Goal: Communication & Community: Connect with others

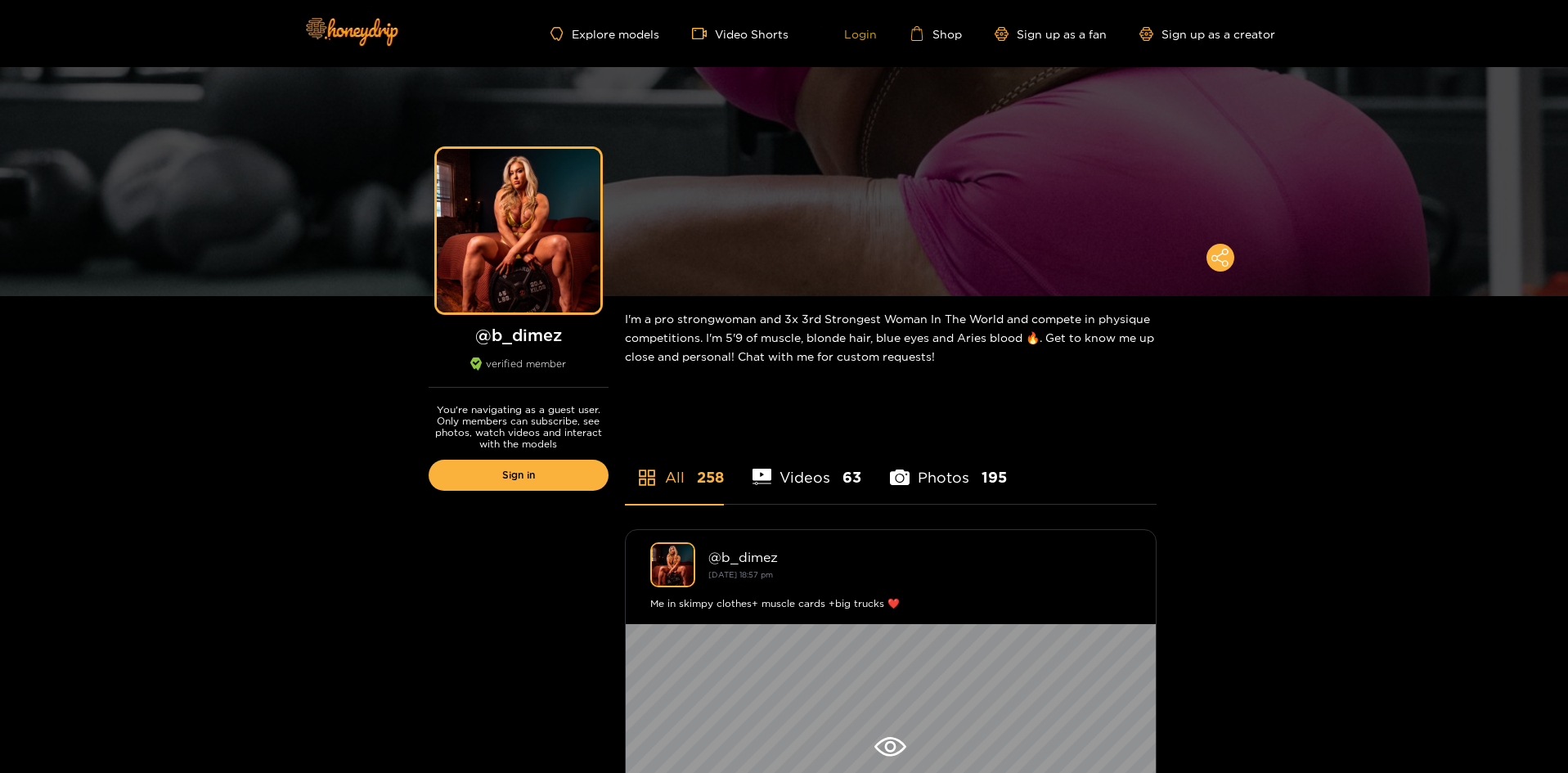
click at [857, 38] on link "Login" at bounding box center [848, 33] width 55 height 15
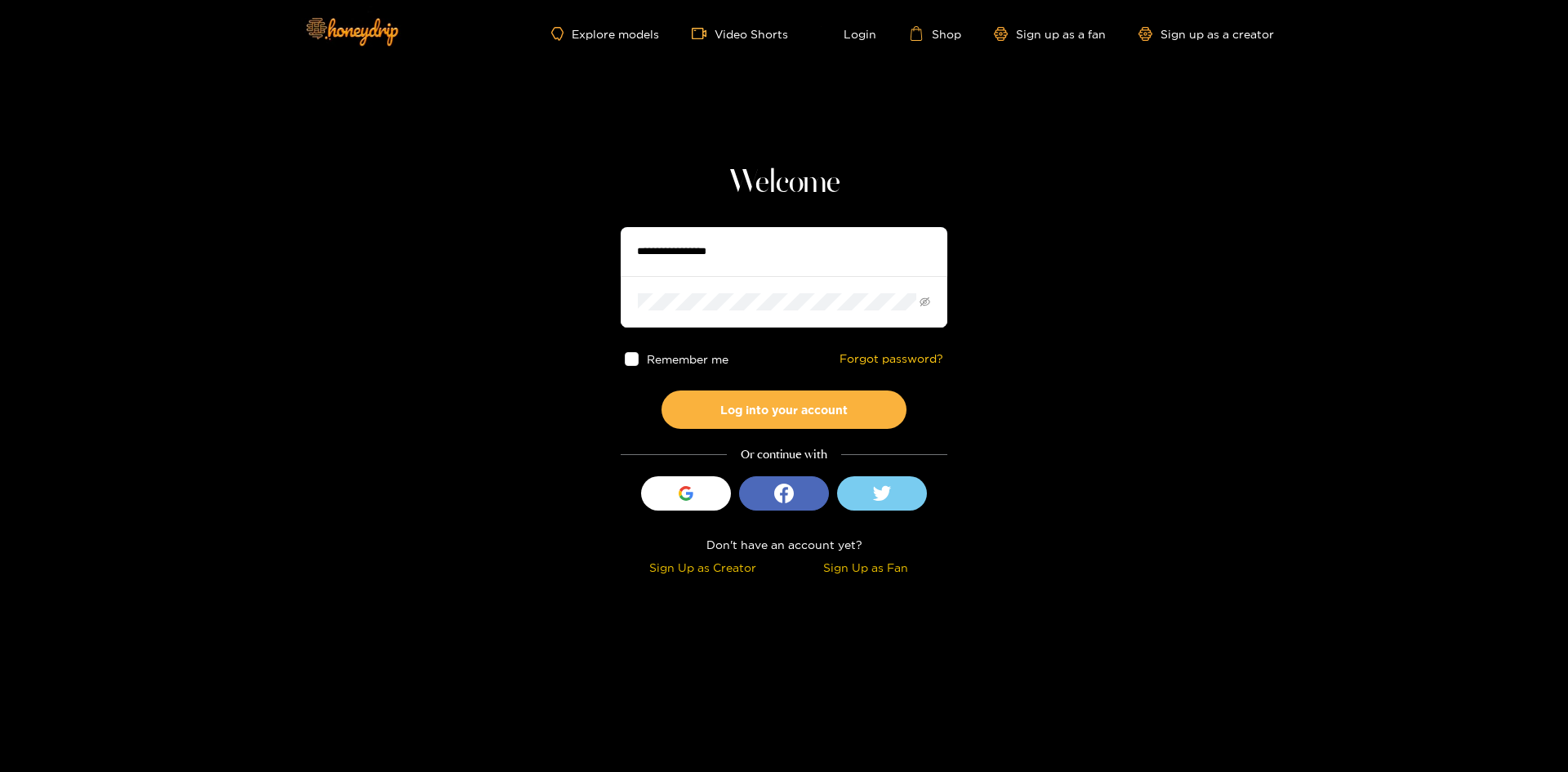
click at [784, 246] on input "text" at bounding box center [783, 251] width 326 height 49
type input "*******"
click at [752, 394] on button "Log into your account" at bounding box center [783, 409] width 245 height 38
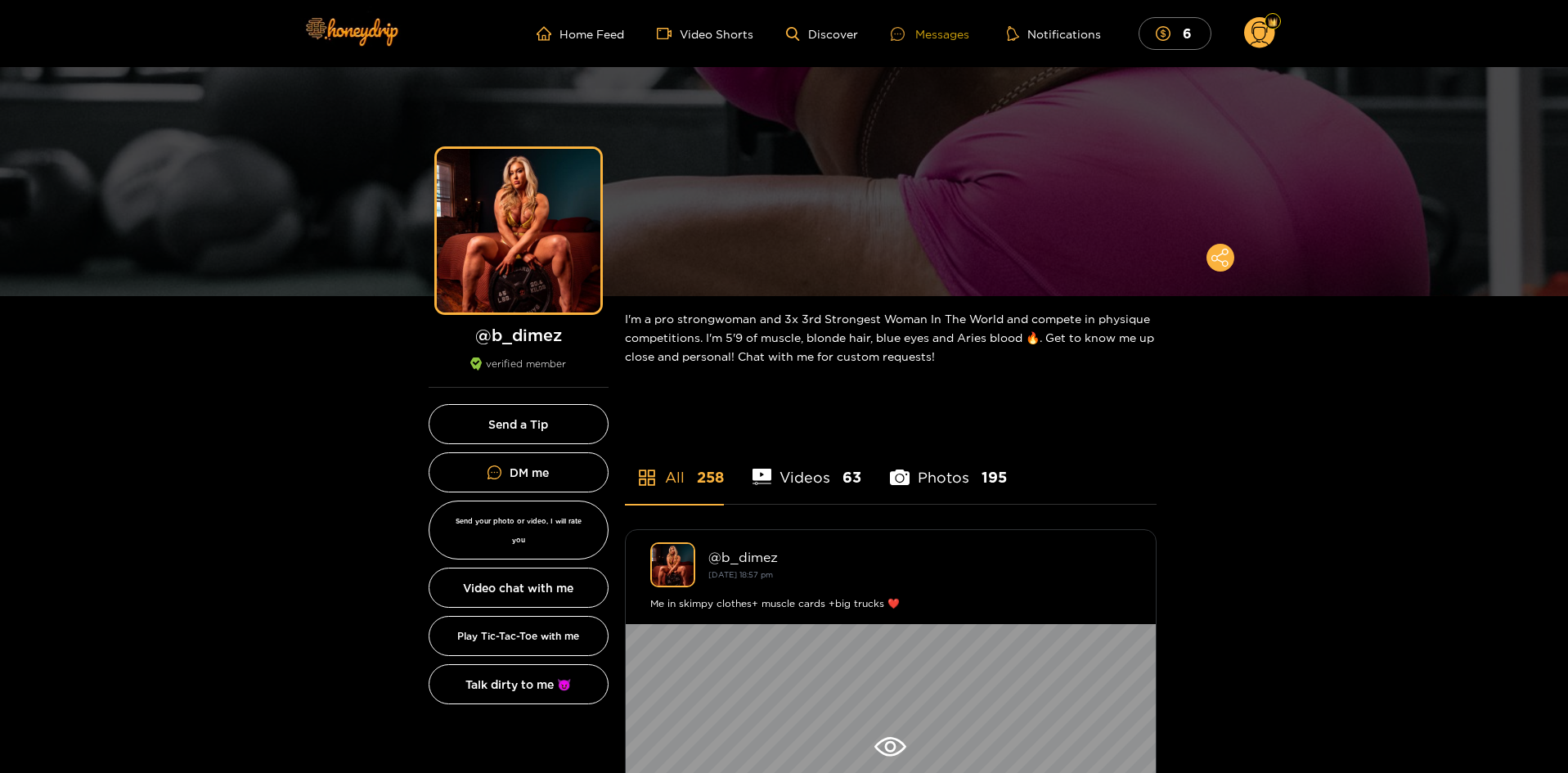
click at [940, 37] on div "Messages" at bounding box center [930, 34] width 79 height 19
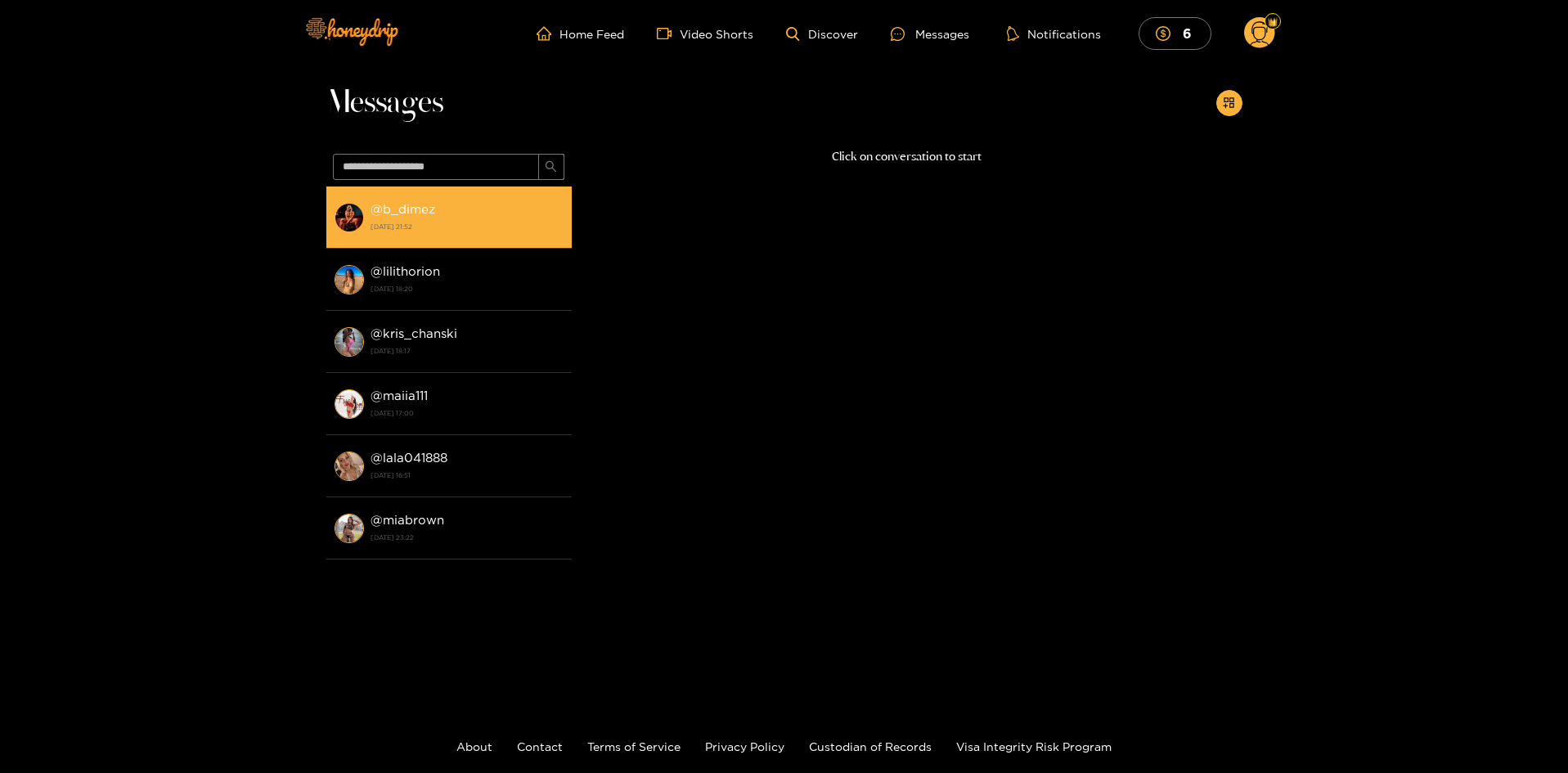
click at [504, 214] on div "@ b_dimez [DATE] 21:52" at bounding box center [467, 217] width 193 height 37
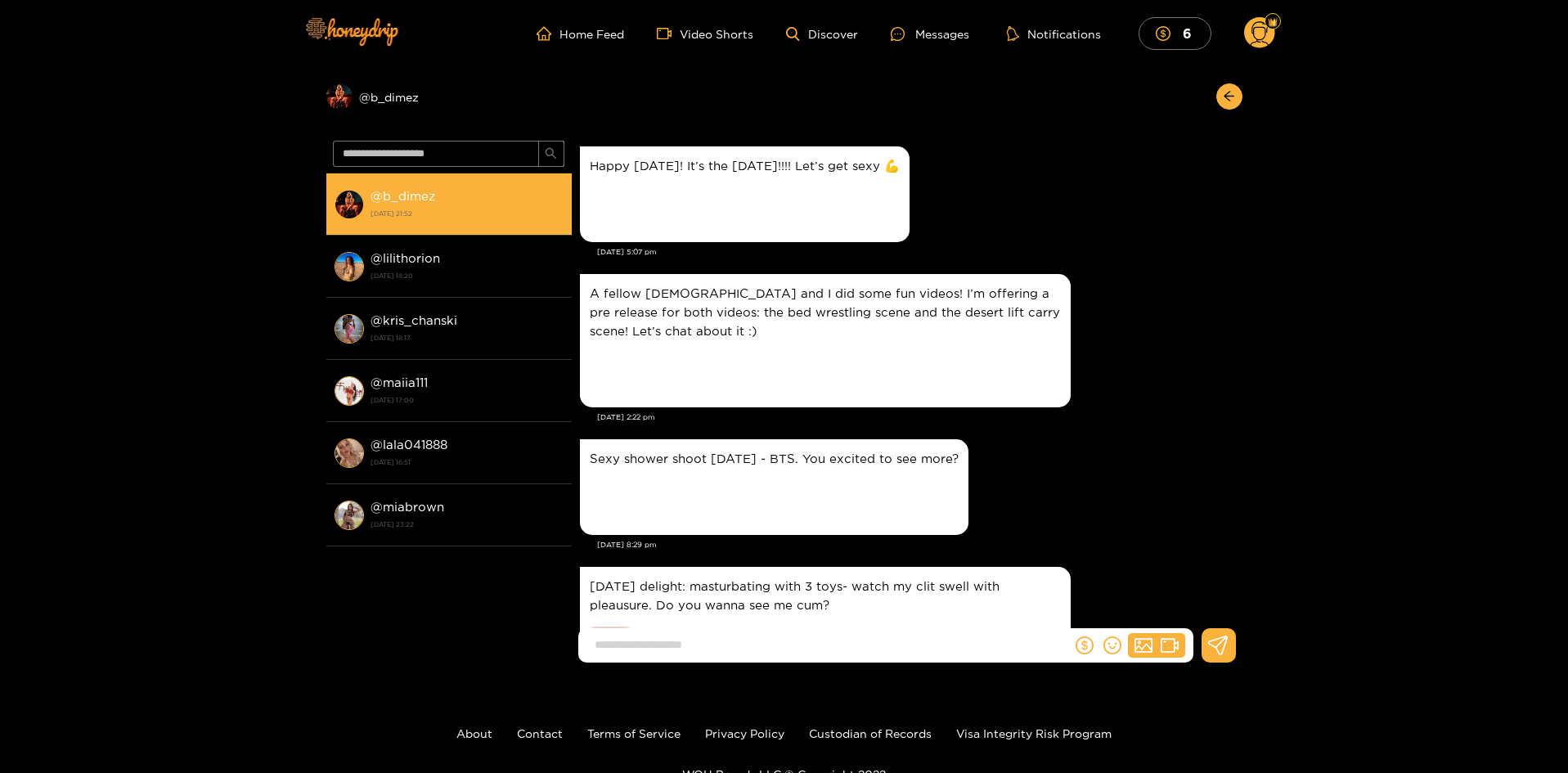
scroll to position [2822, 0]
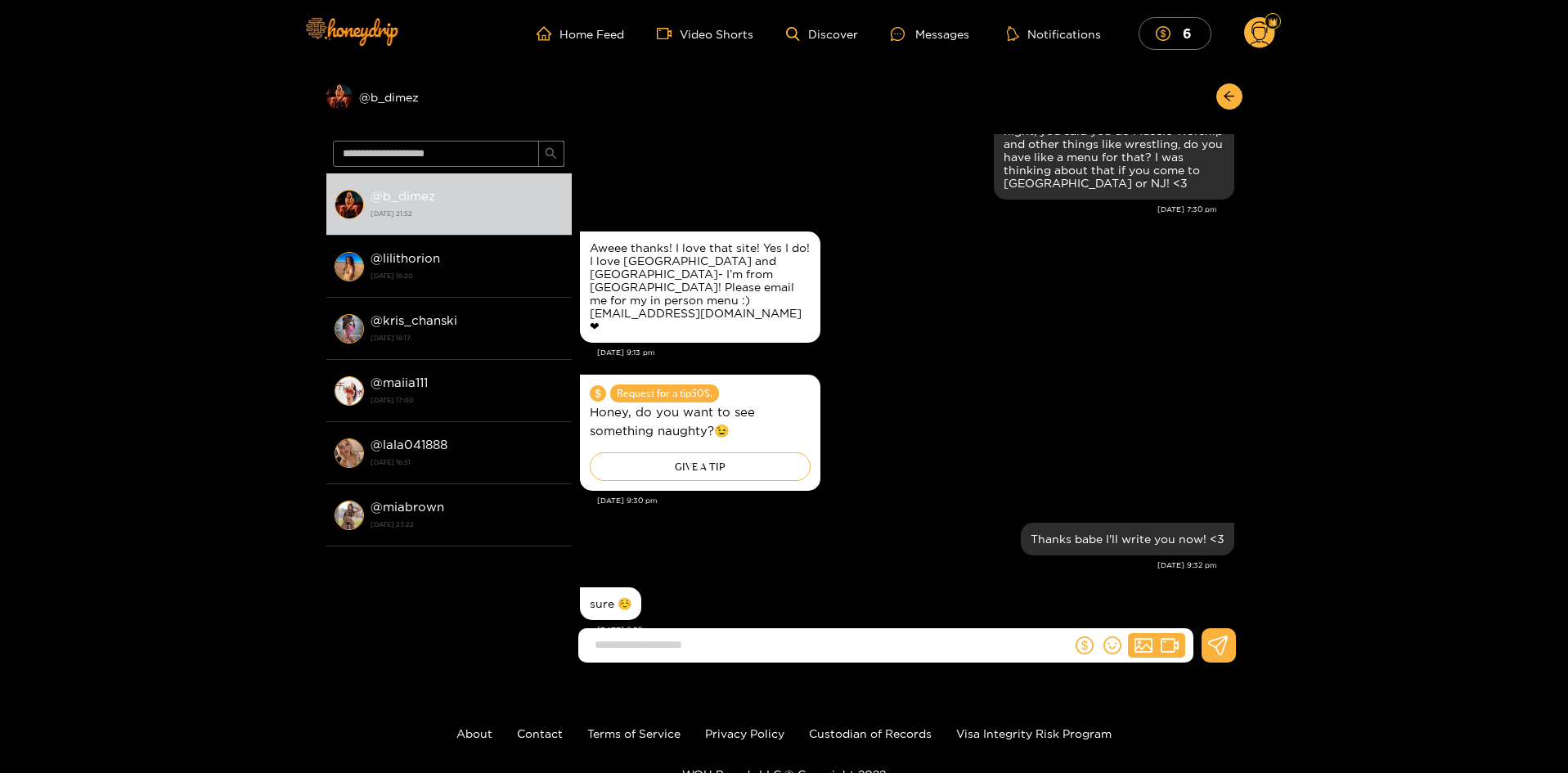
click at [973, 298] on div "Aweee thanks! I love that site! Yes I do! I love NY and NJ- I’m from boston! Pl…" at bounding box center [906, 287] width 655 height 119
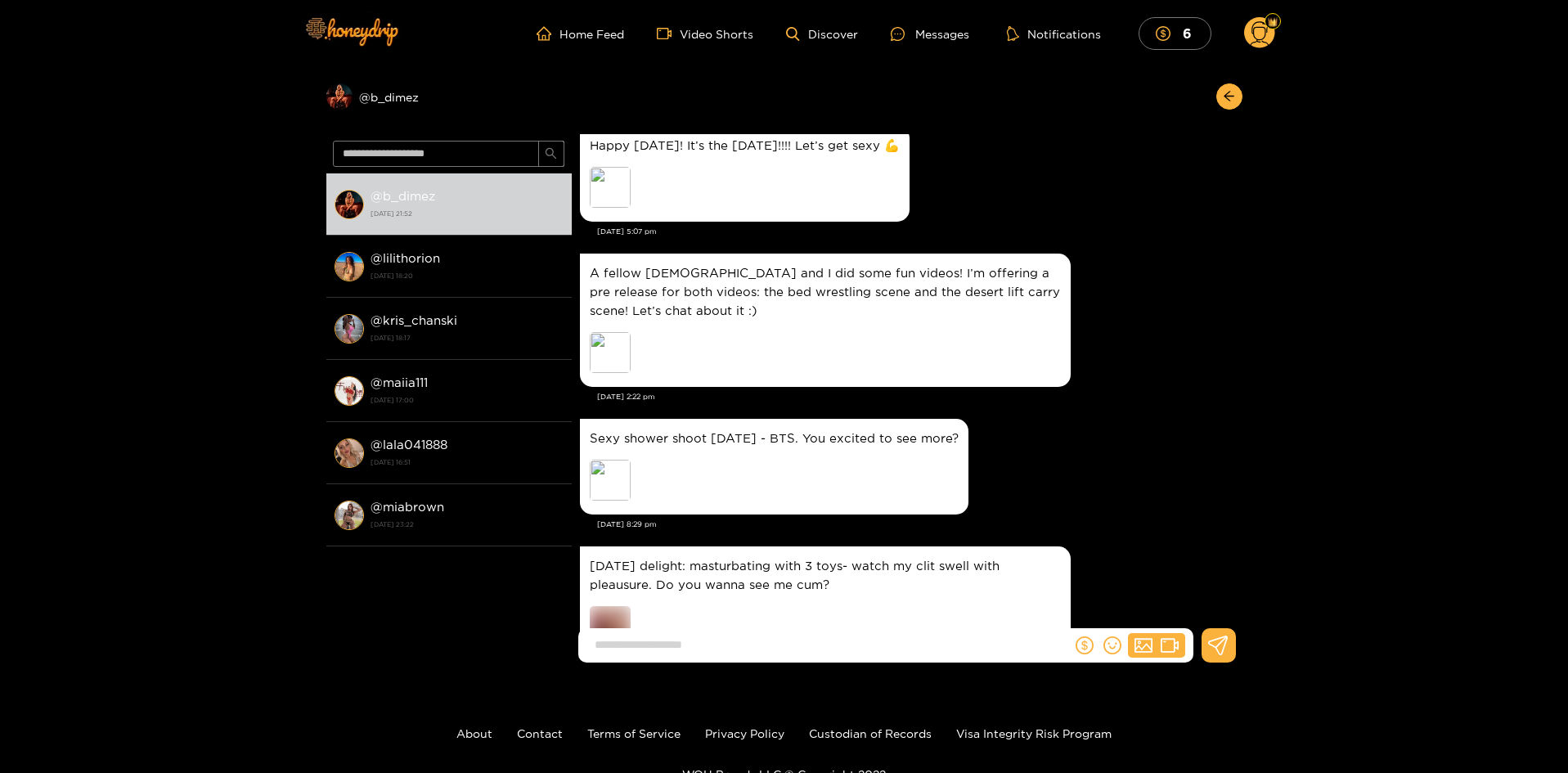
scroll to position [0, 0]
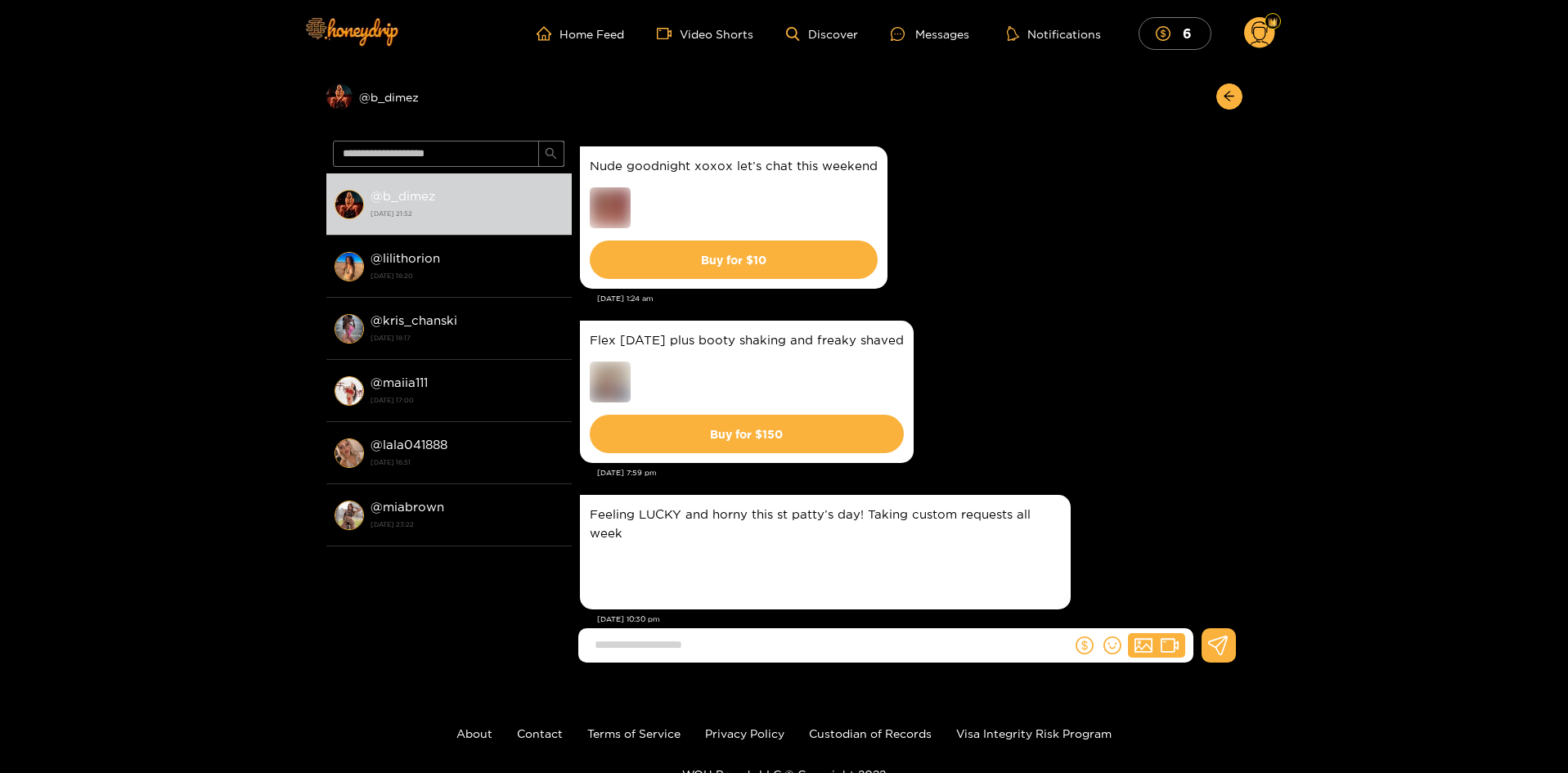
click at [973, 298] on div "Mar. 14, 1:24 am" at bounding box center [915, 298] width 637 height 11
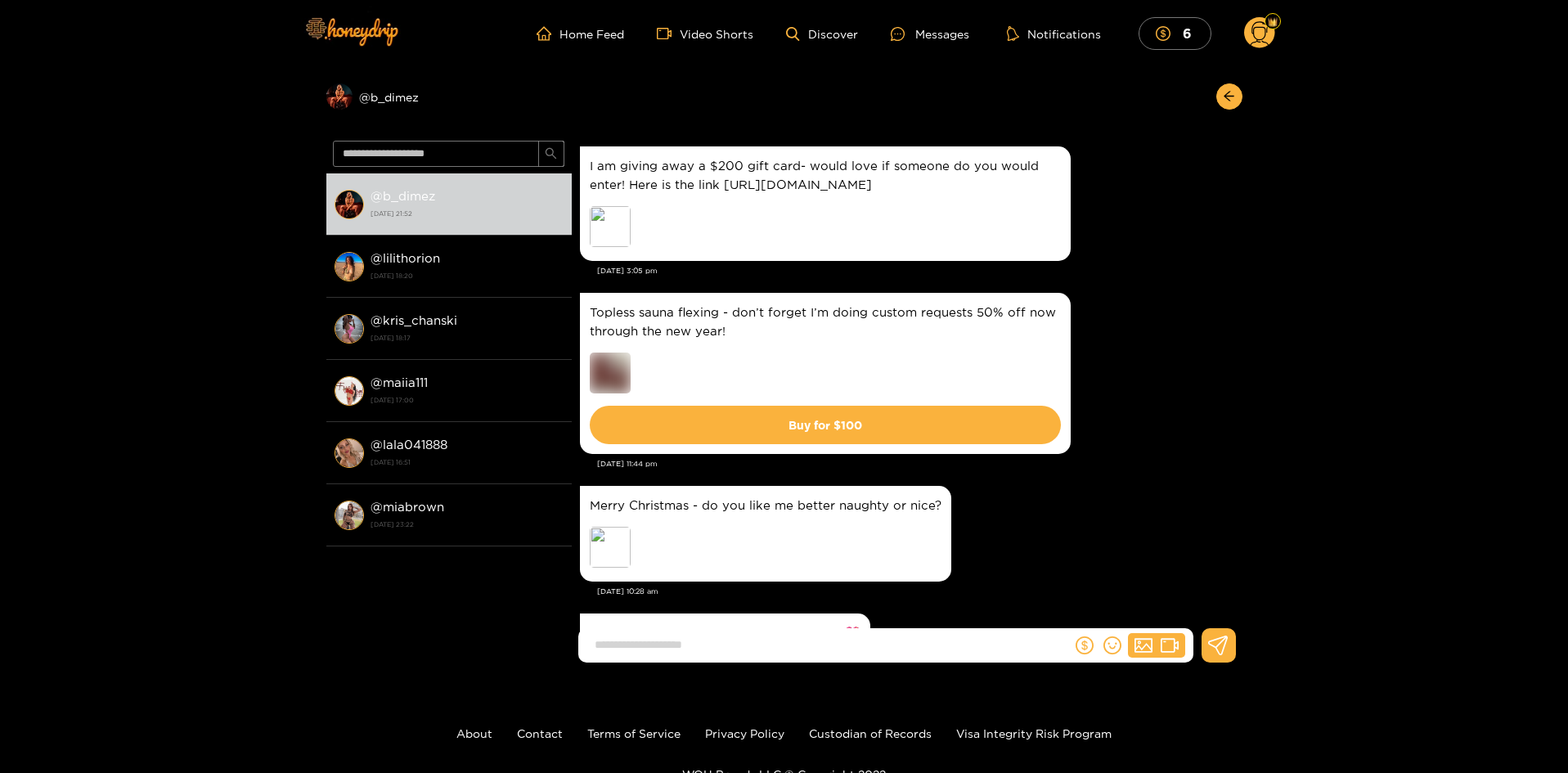
click at [1173, 264] on div "I am giving away a $200 gift card- would love if someone do you would enter! He…" at bounding box center [906, 204] width 655 height 123
click at [1119, 276] on div "Dec. 21, 3:05 pm" at bounding box center [915, 270] width 637 height 11
click at [1125, 212] on div "I am giving away a $200 gift card- would love if someone do you would enter! He…" at bounding box center [906, 204] width 655 height 123
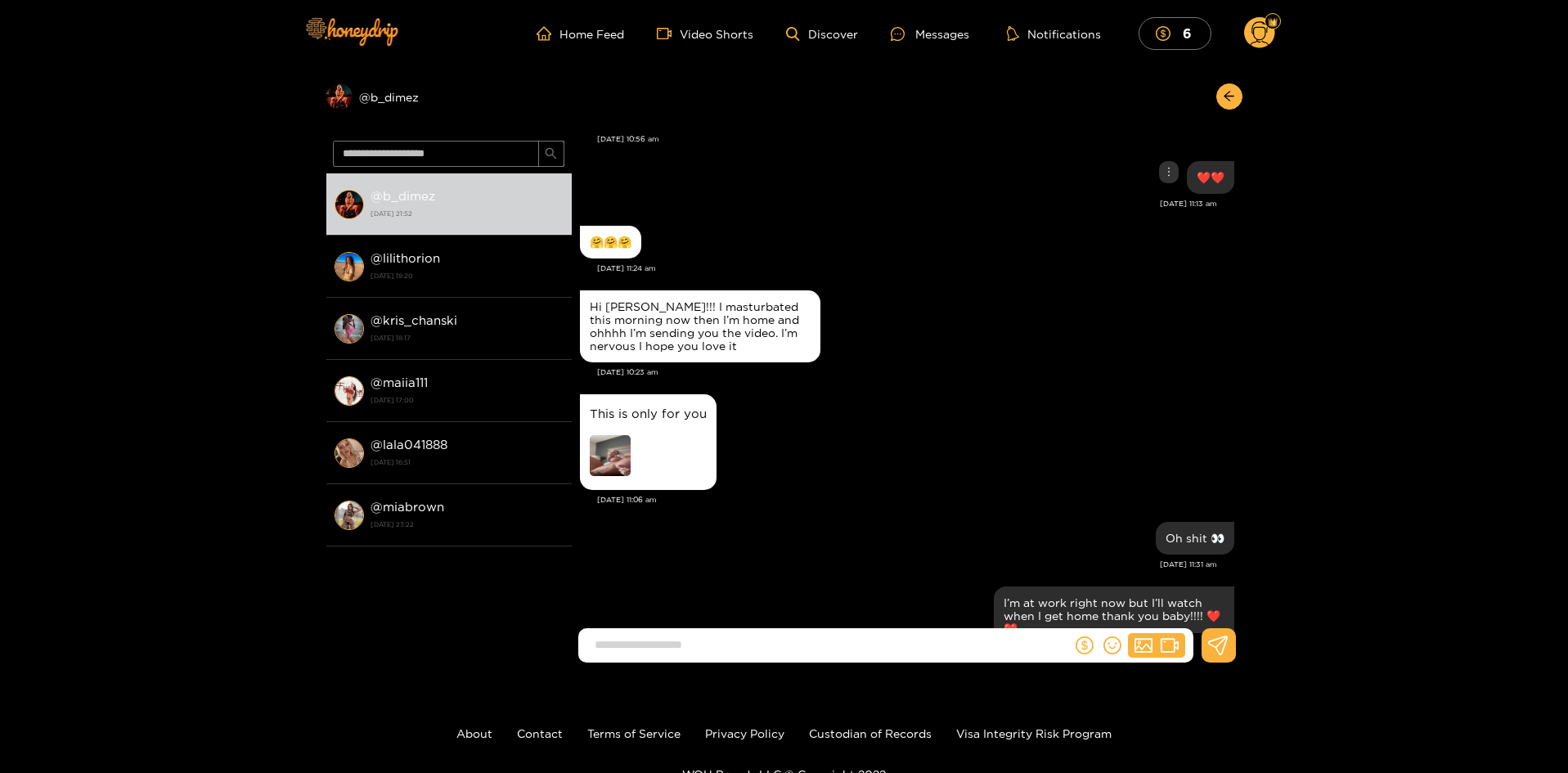
scroll to position [1700, 0]
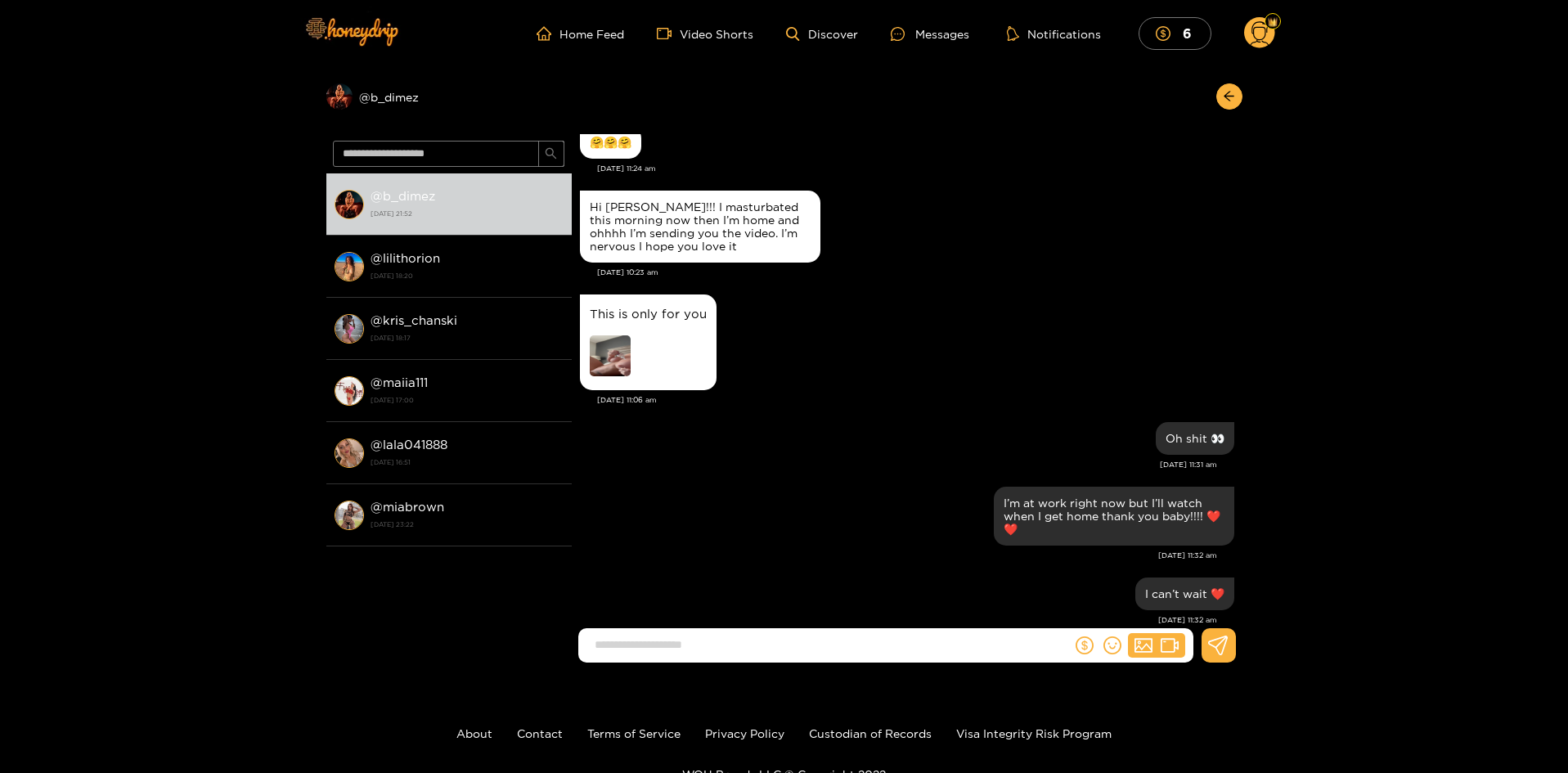
click at [618, 357] on img at bounding box center [610, 356] width 41 height 41
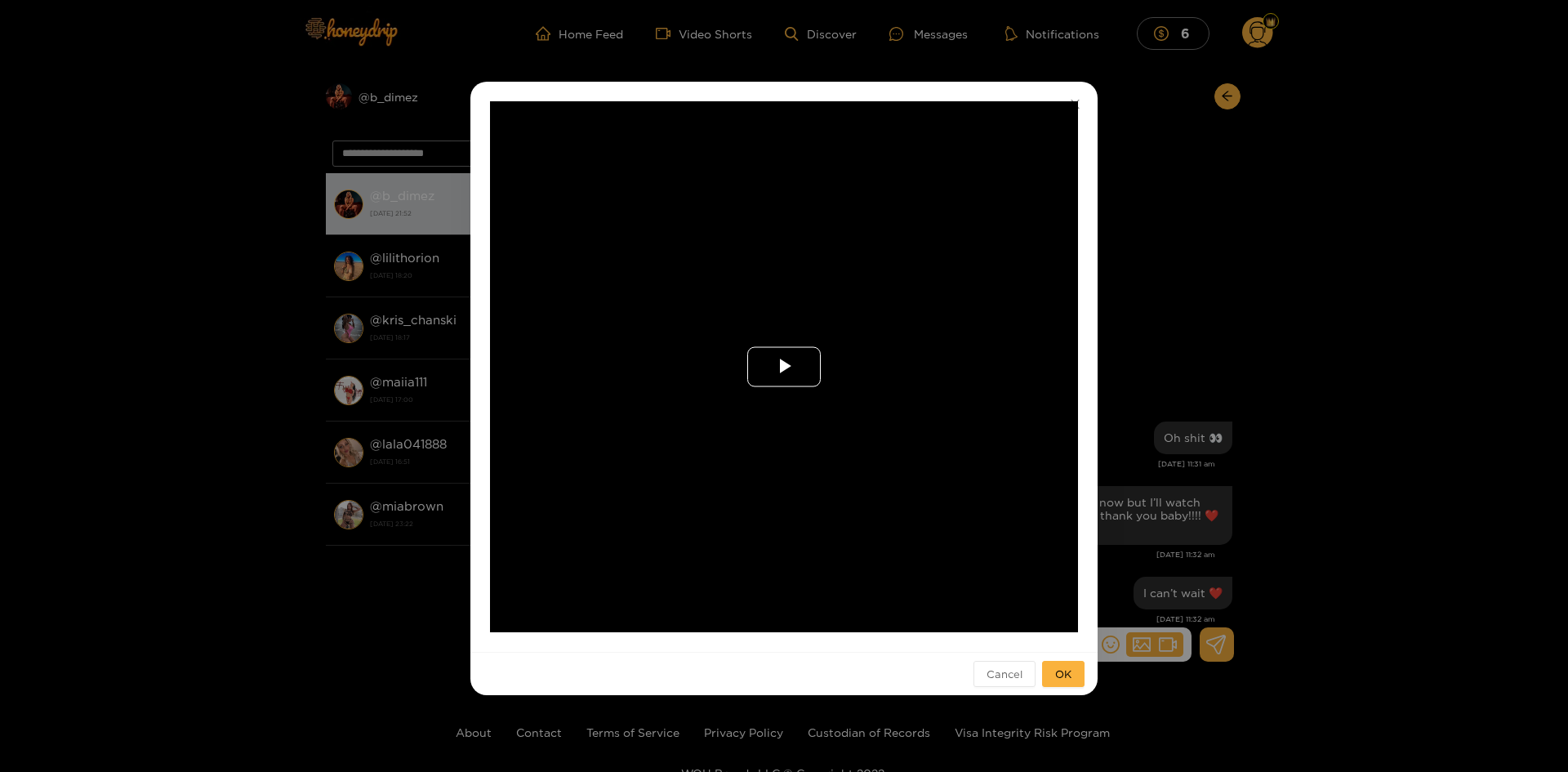
click at [784, 366] on span "Video Player" at bounding box center [784, 366] width 0 height 0
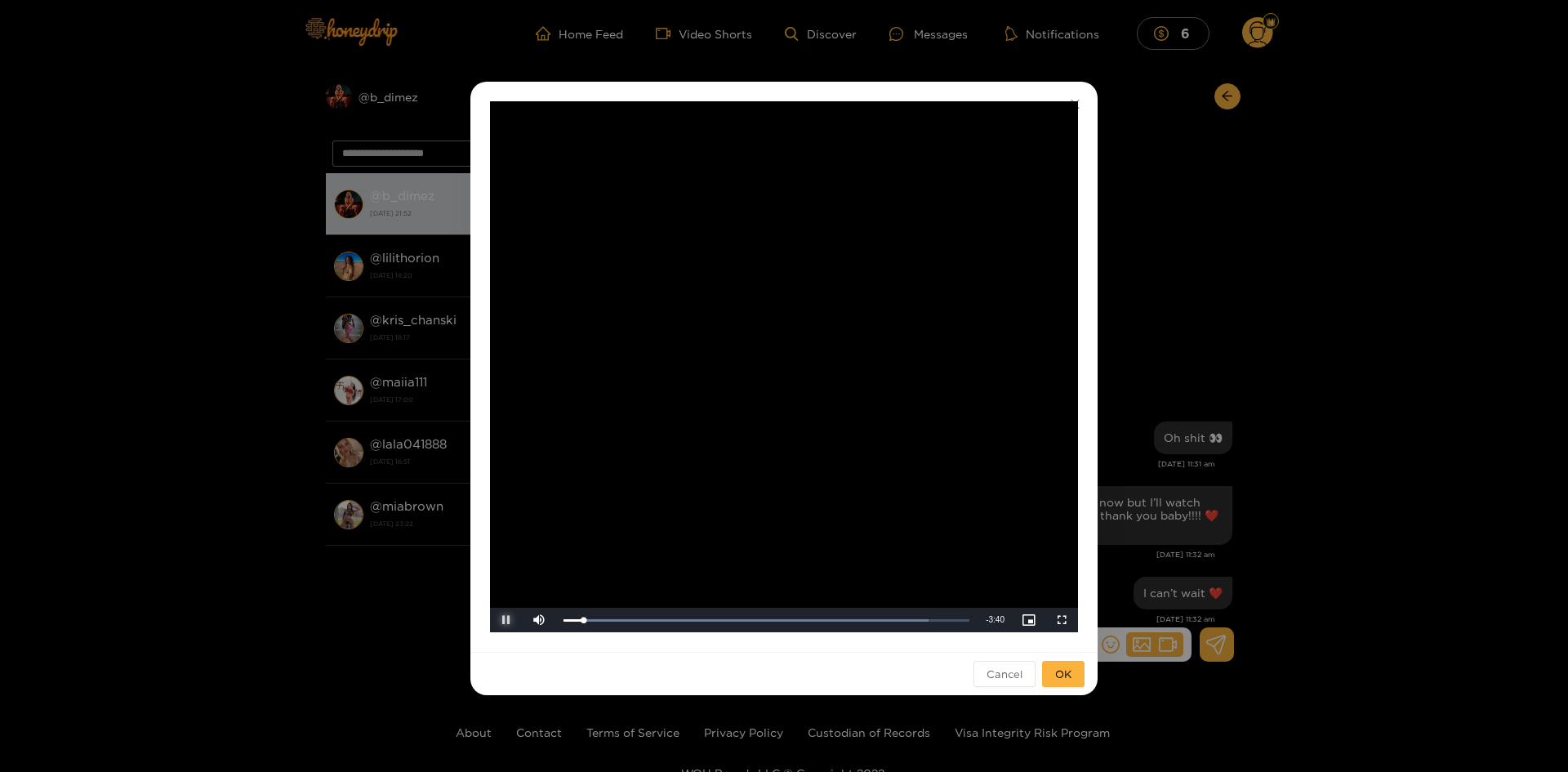
click at [506, 619] on span "Video Player" at bounding box center [506, 619] width 0 height 0
click at [1409, 112] on div "**********" at bounding box center [784, 386] width 1568 height 772
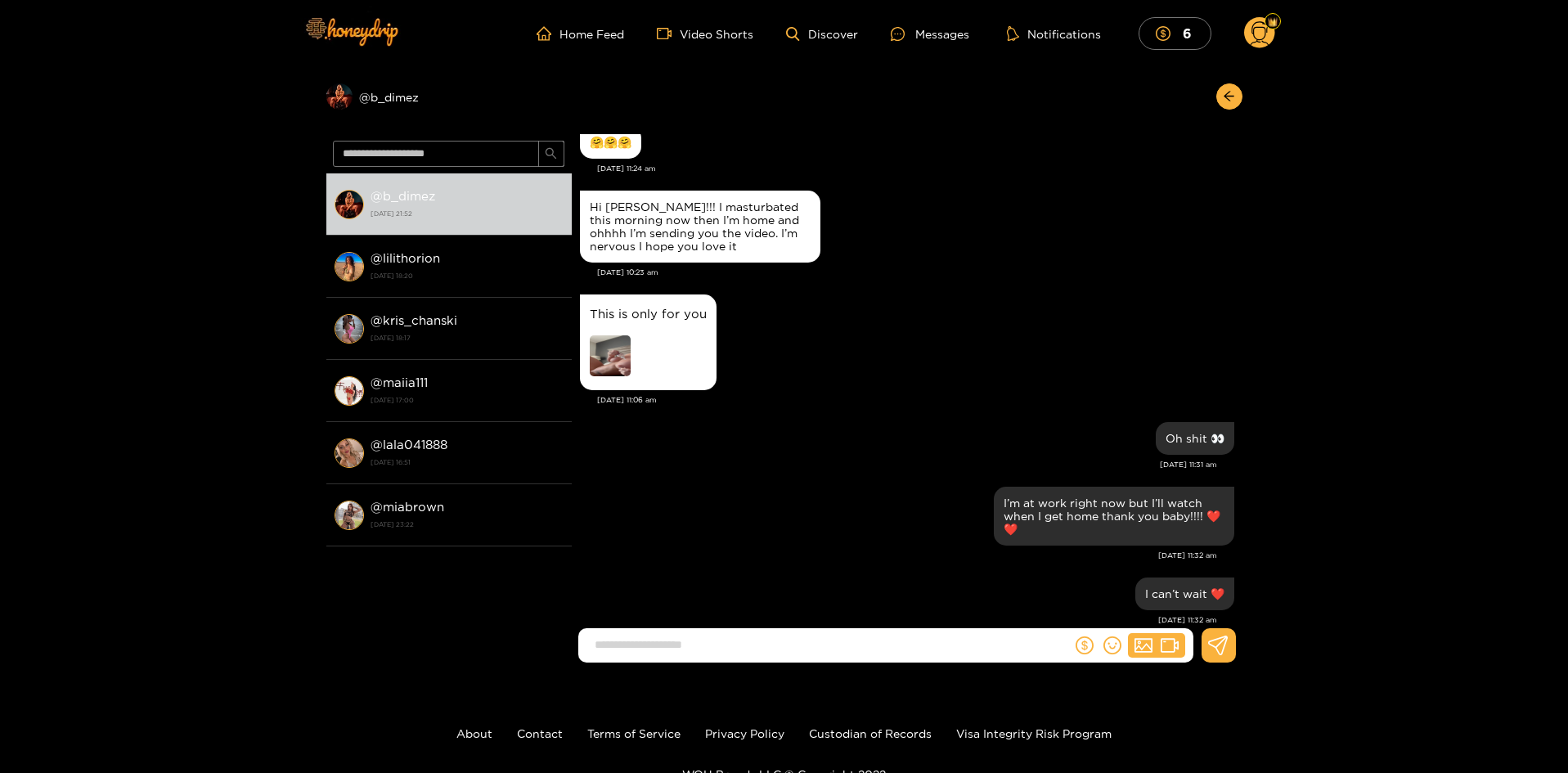
click at [1258, 30] on circle at bounding box center [1259, 32] width 31 height 31
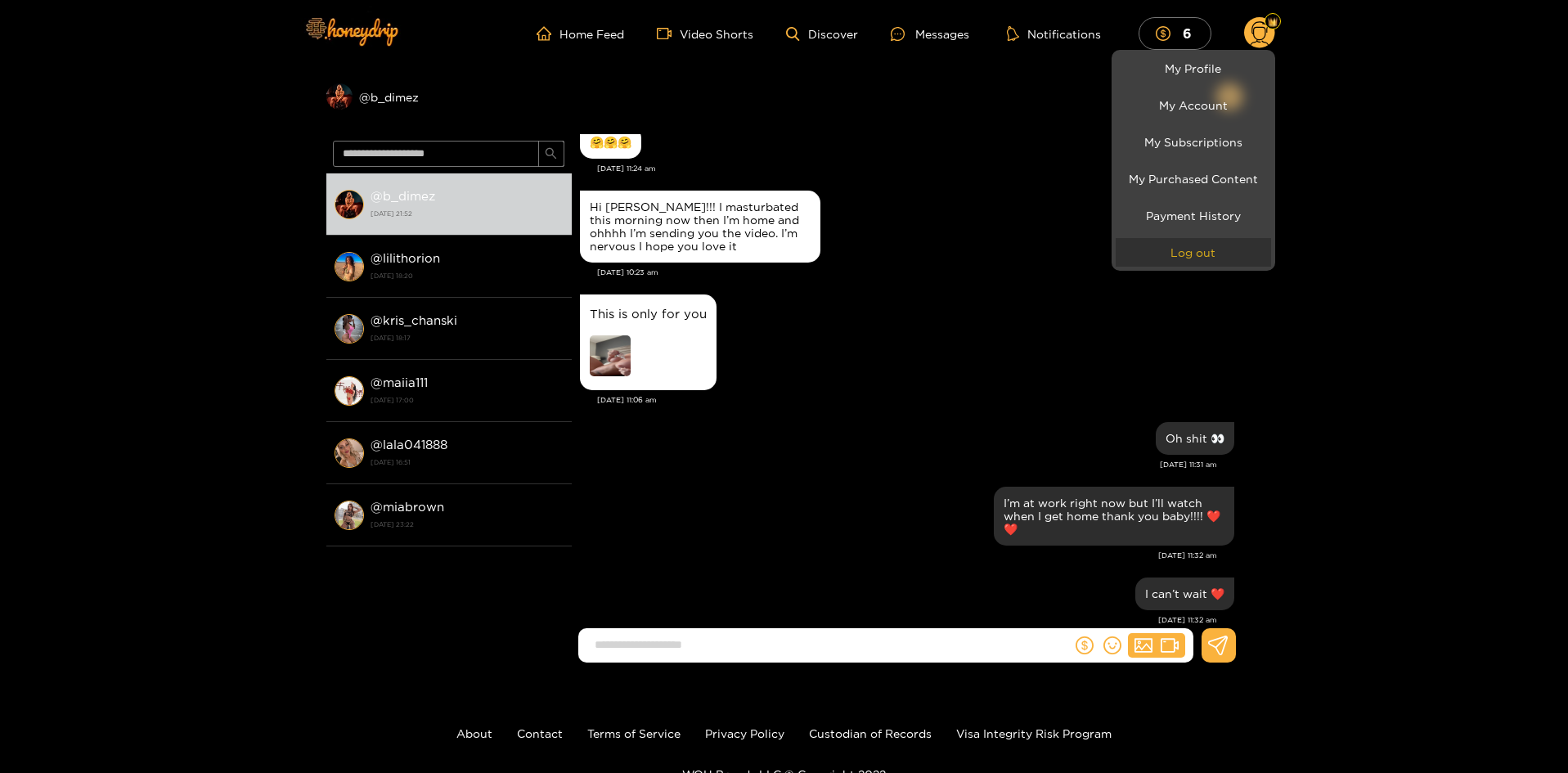
click at [1191, 250] on button "Log out" at bounding box center [1193, 253] width 155 height 29
